Goal: Find specific page/section: Find specific page/section

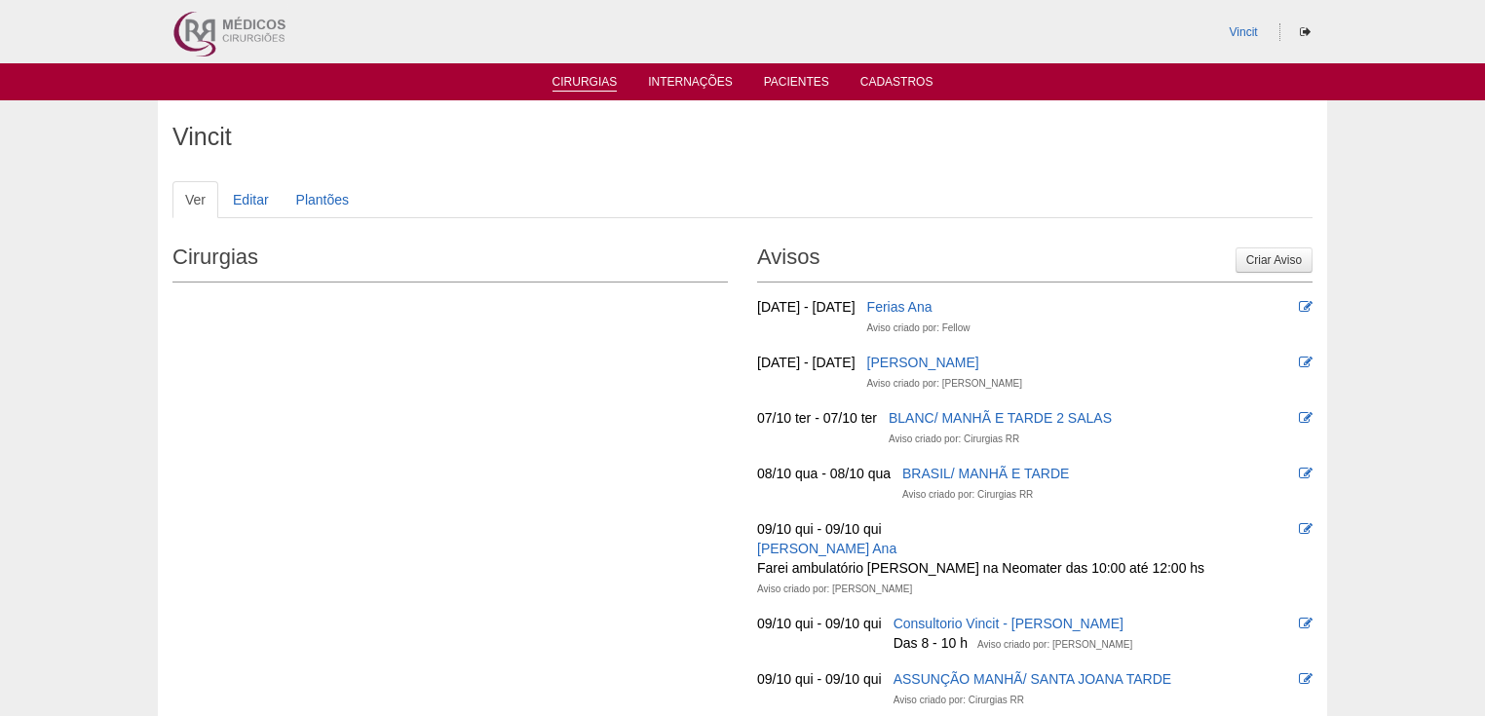
click at [577, 88] on link "Cirurgias" at bounding box center [585, 83] width 65 height 17
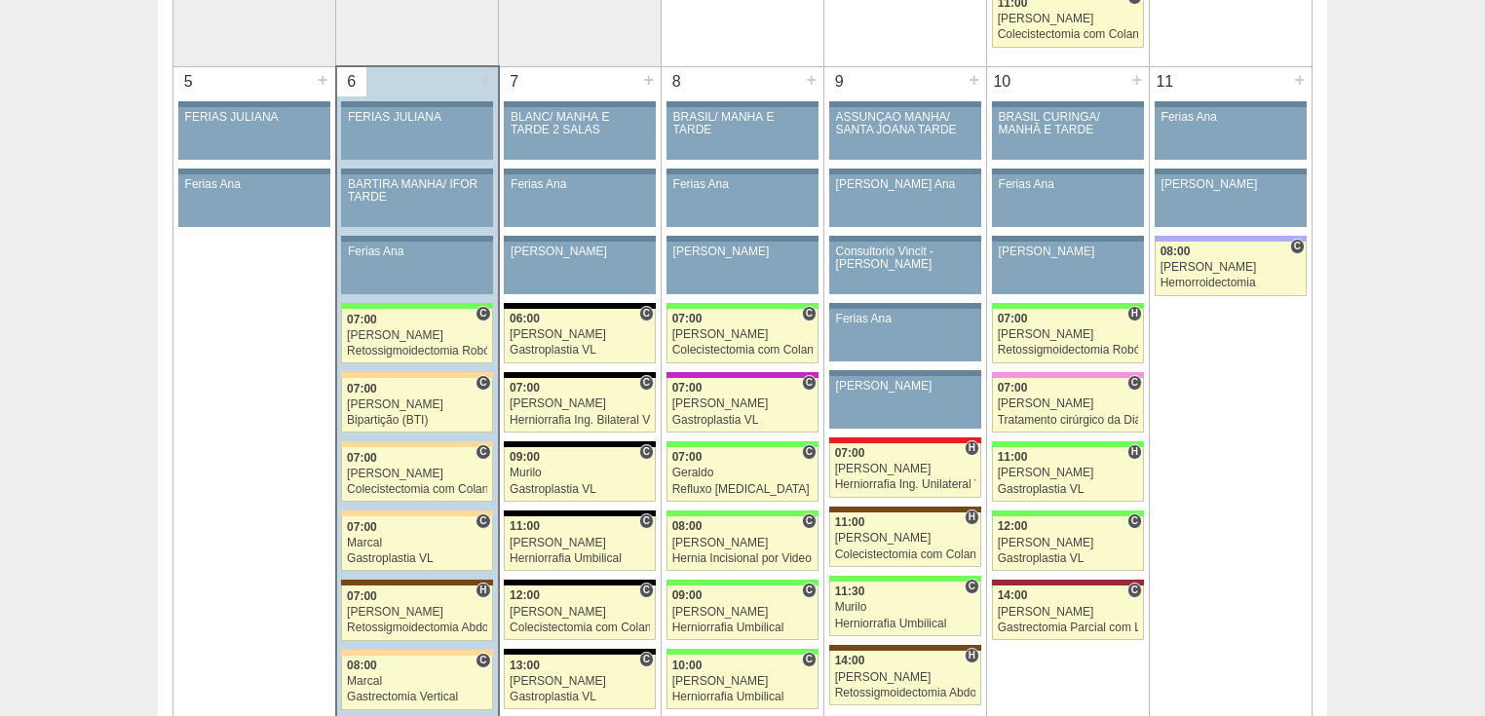
scroll to position [1247, 0]
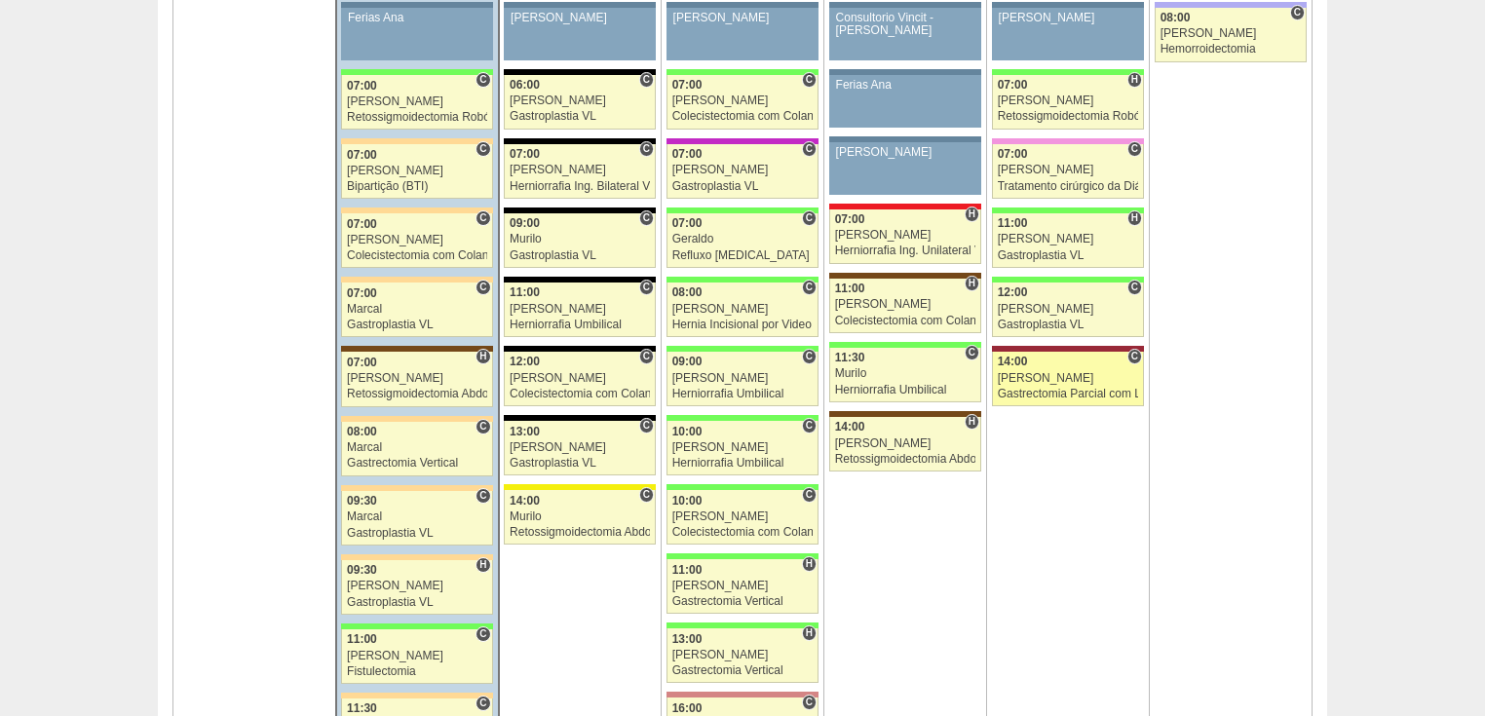
click at [1034, 388] on div "Gastrectomia Parcial com Linfadenectomia" at bounding box center [1068, 394] width 141 height 13
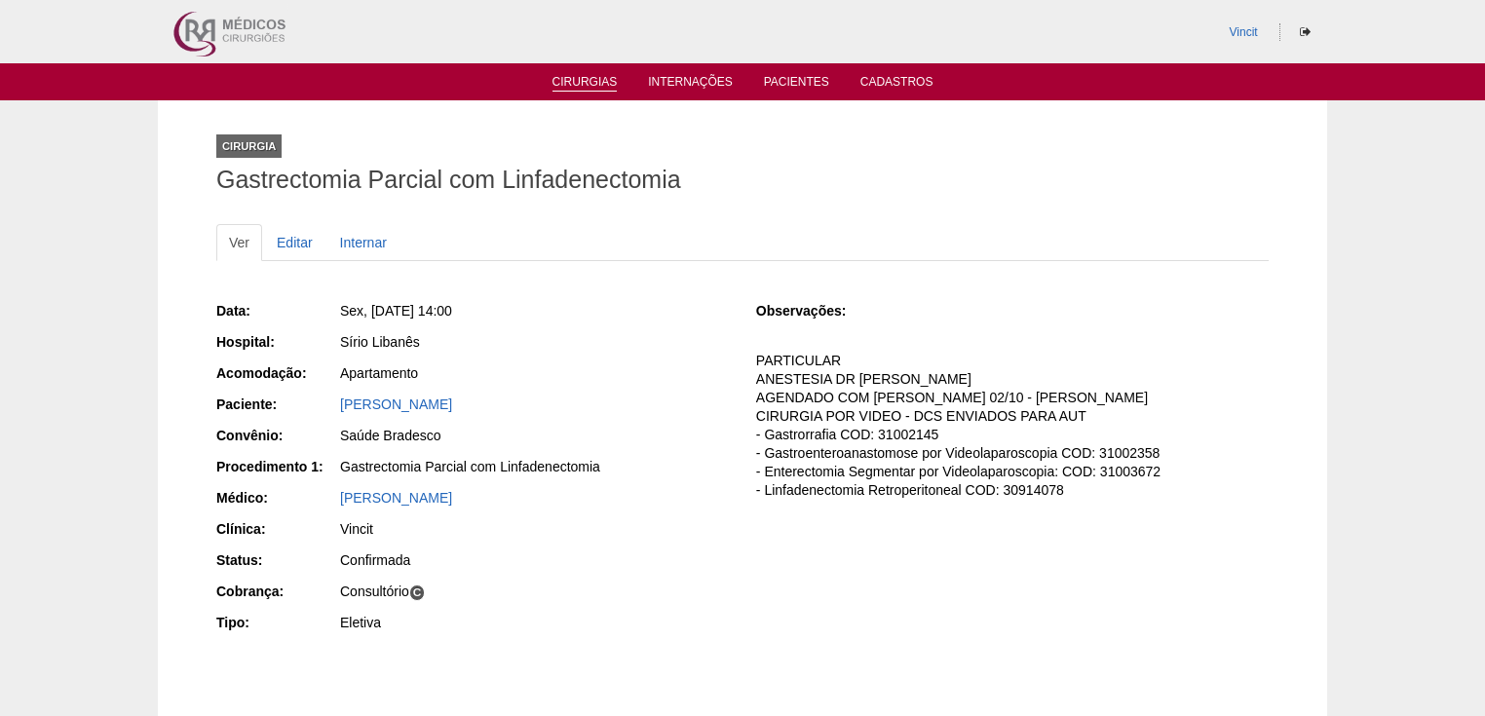
click at [558, 75] on link "Cirurgias" at bounding box center [585, 83] width 65 height 17
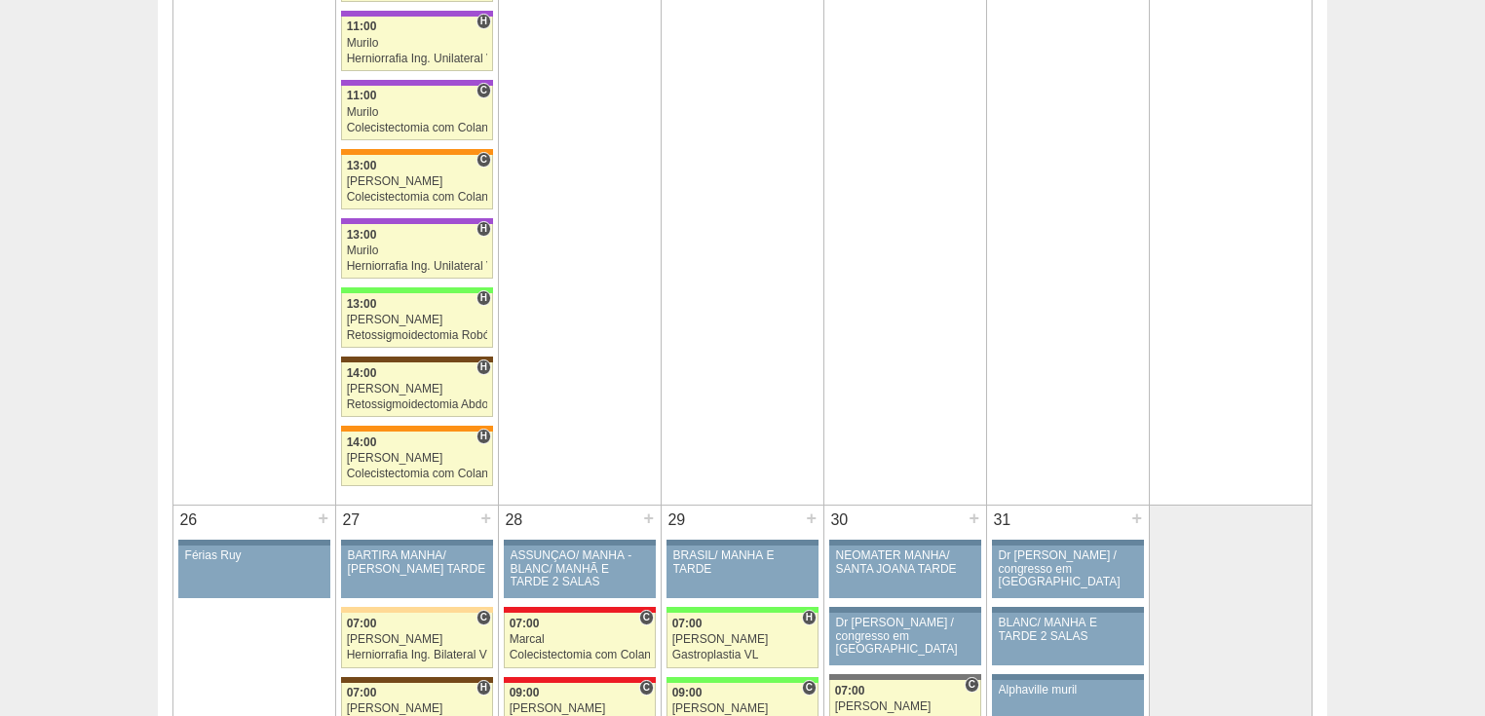
scroll to position [4054, 0]
